Goal: Obtain resource: Obtain resource

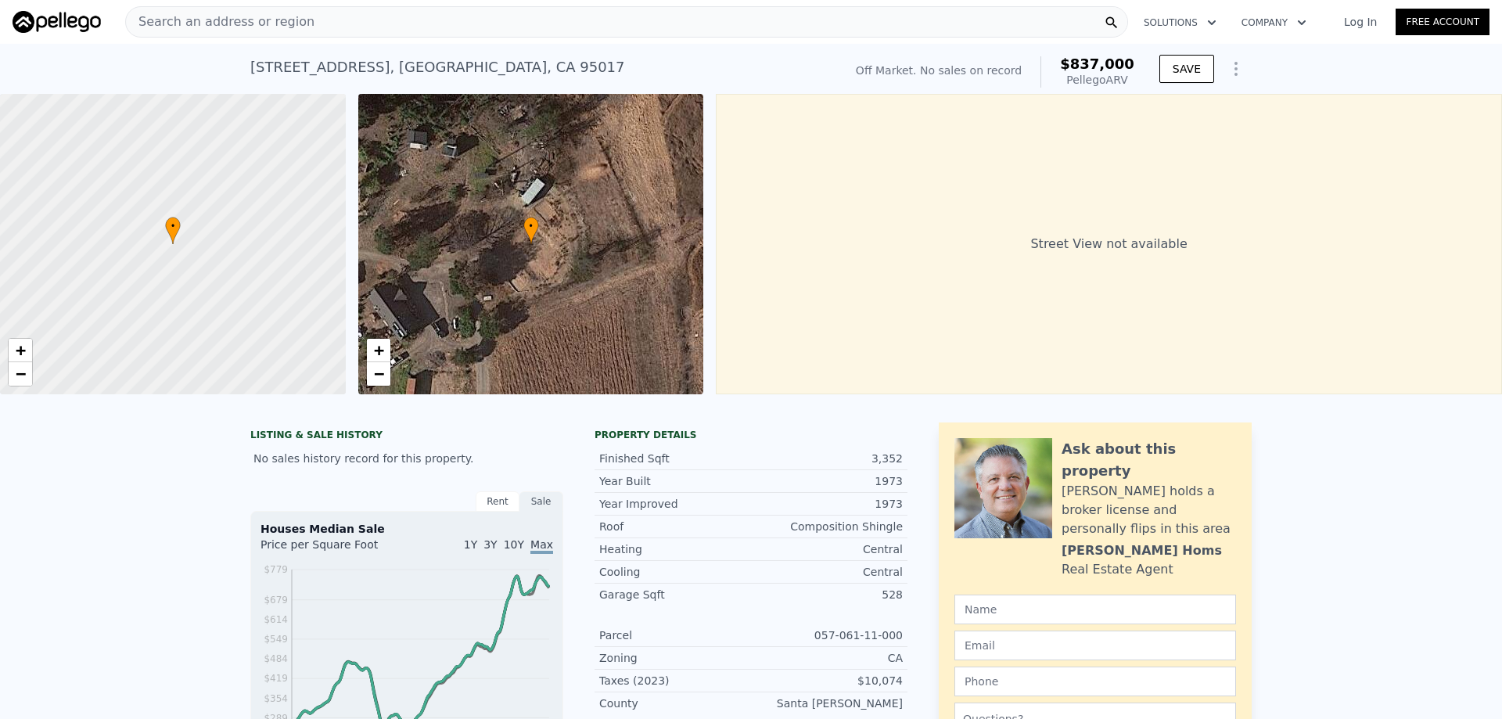
drag, startPoint x: 257, startPoint y: 70, endPoint x: 268, endPoint y: 68, distance: 10.3
click at [259, 69] on div "2060 Green Oaks Way , Santa Cruz County , CA 95017" at bounding box center [437, 67] width 375 height 22
click at [269, 67] on div "2060 Green Oaks Way , Santa Cruz County , CA 95017" at bounding box center [437, 67] width 375 height 22
click at [239, 23] on span "Search an address or region" at bounding box center [220, 22] width 189 height 19
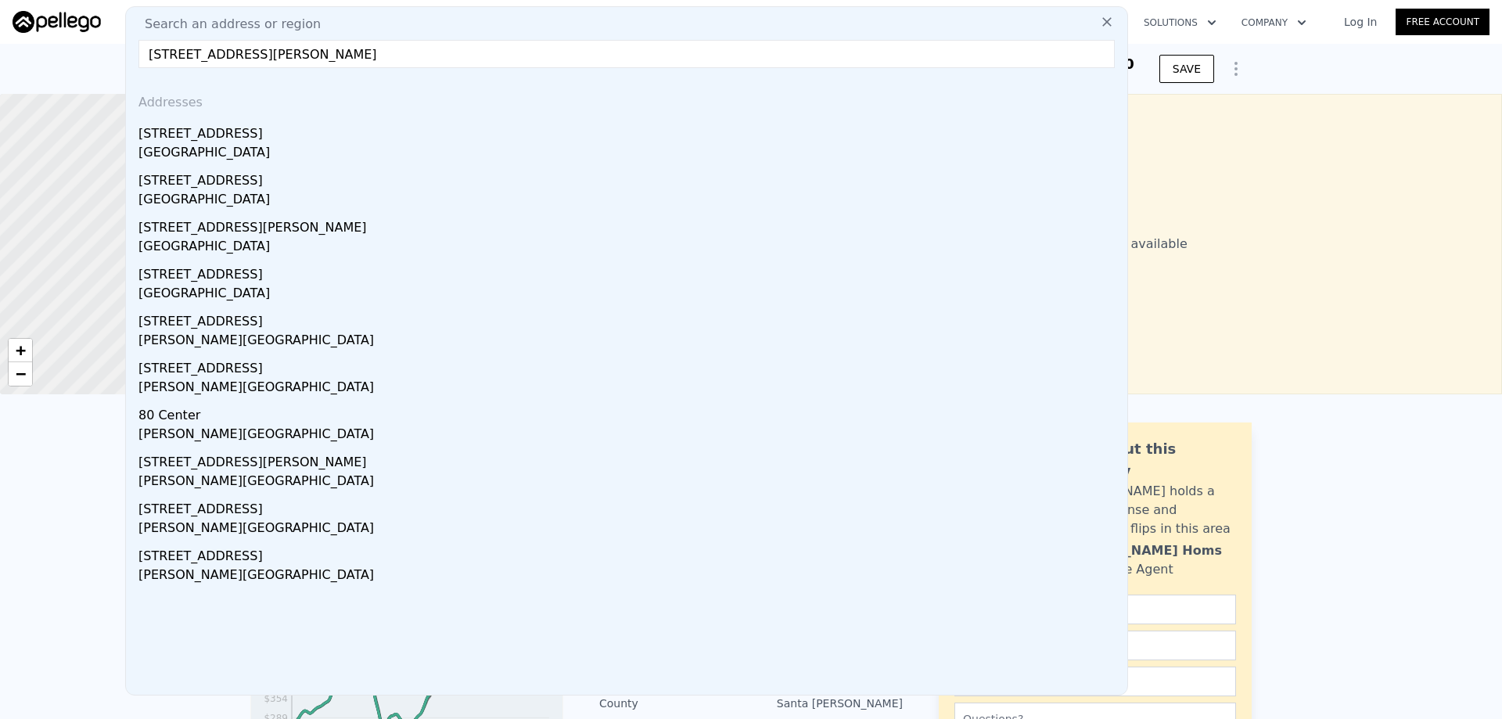
click at [455, 63] on input "2090 GREEN OAKS WAY, DAVENPORT, CA 95017" at bounding box center [627, 54] width 977 height 28
click at [213, 57] on input "2090 GREEN OAKS WAY, DAVENPORT, CA 95017" at bounding box center [627, 54] width 977 height 28
paste input "2088"
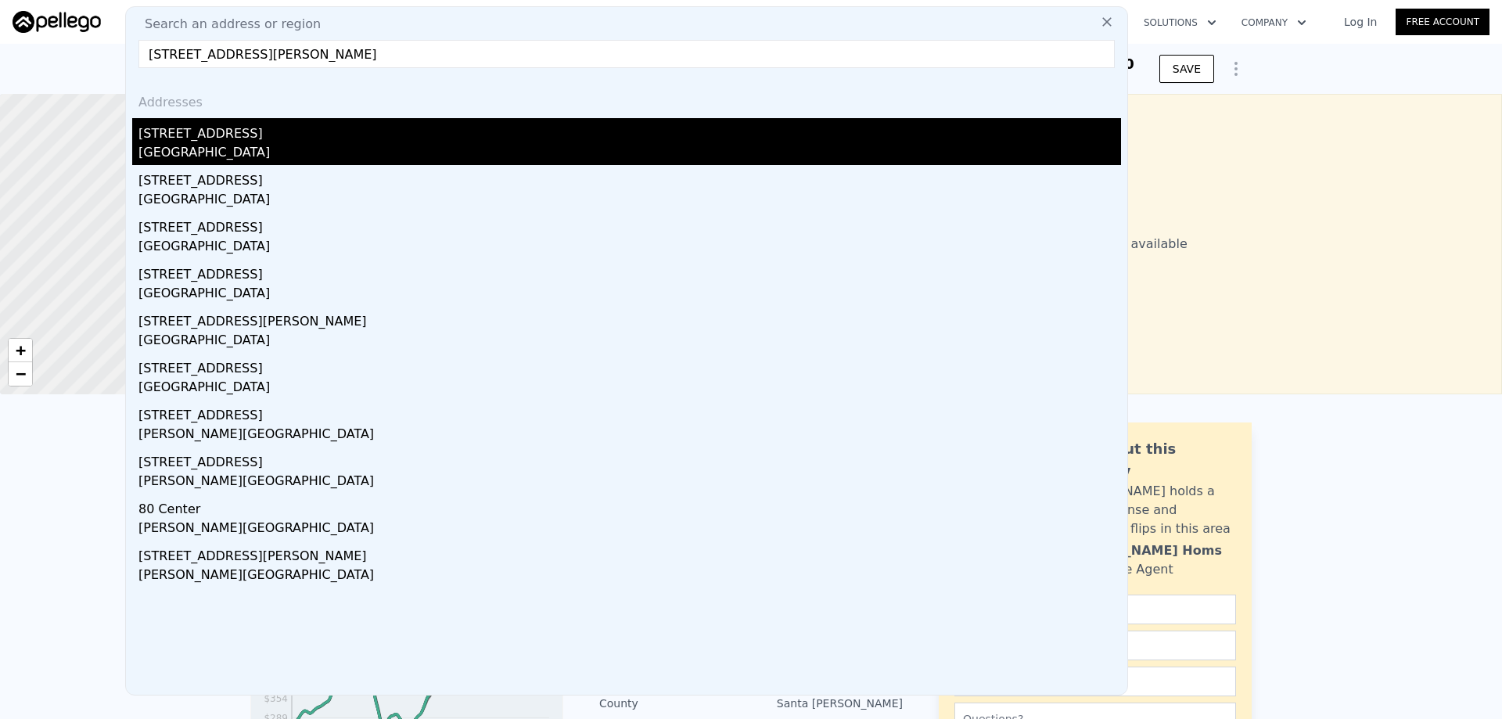
type input "2088 GREEN OAKS WAY, DAVENPORT, CA 95017"
click at [189, 133] on div "2088 Green Oaks Way" at bounding box center [630, 130] width 983 height 25
